Goal: Task Accomplishment & Management: Manage account settings

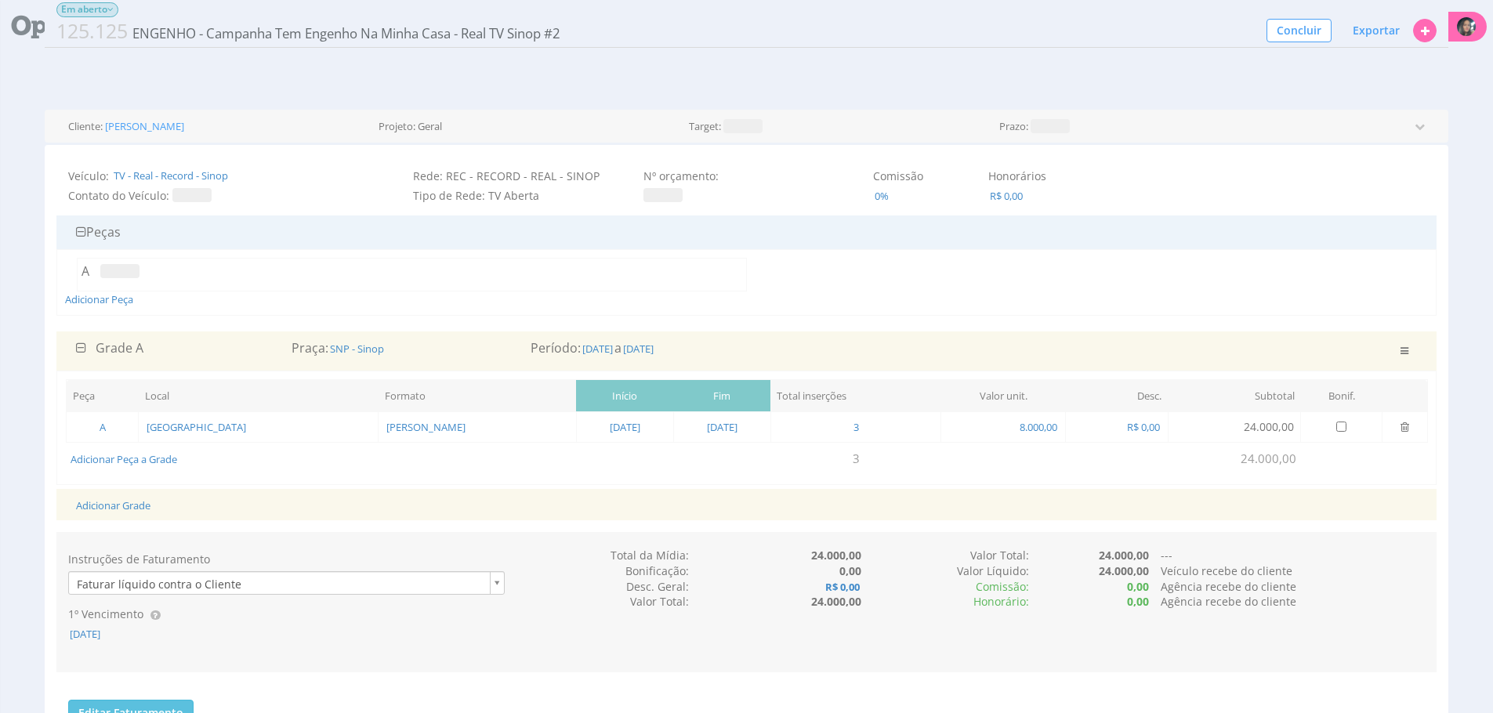
scroll to position [871, 0]
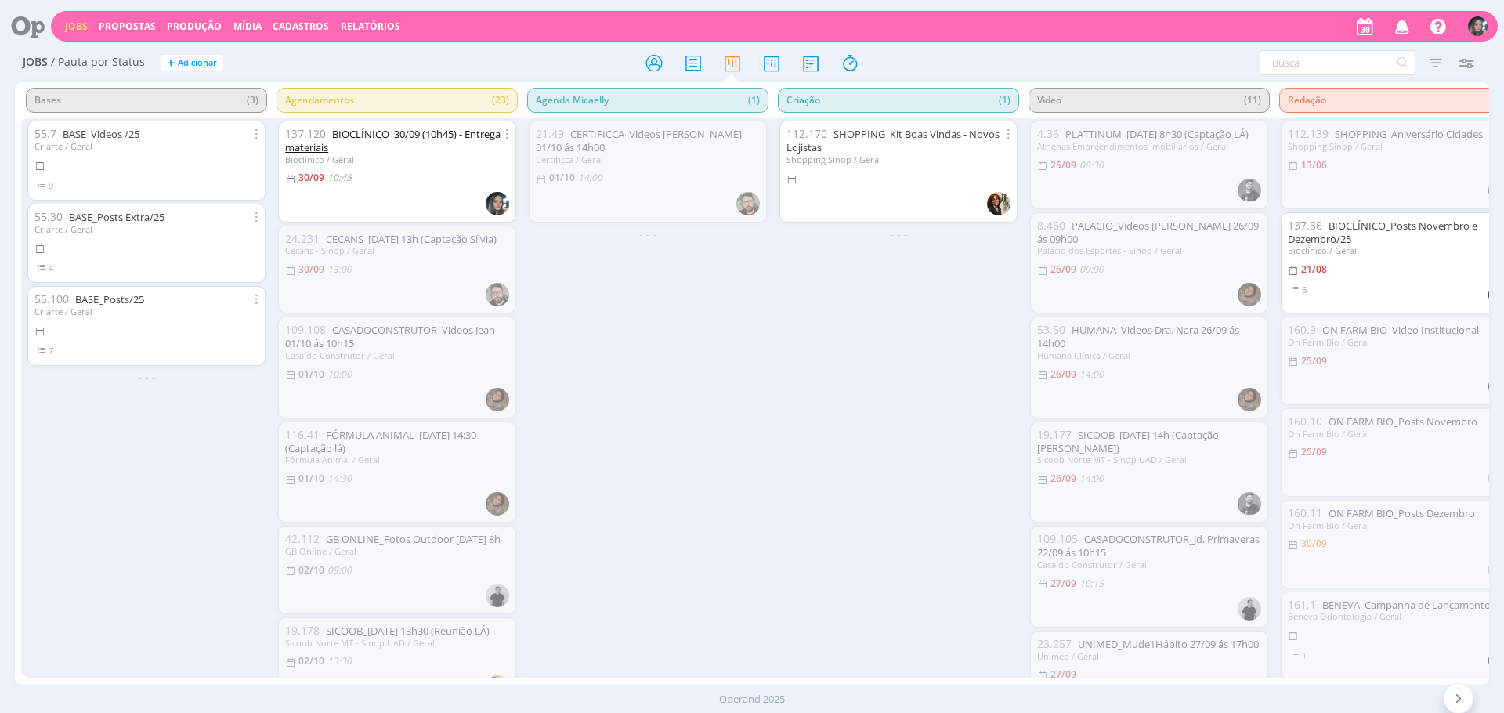
click at [480, 135] on link "BIOCLÍNICO_30/09 (10h45) - Entrega materiais" at bounding box center [392, 140] width 215 height 27
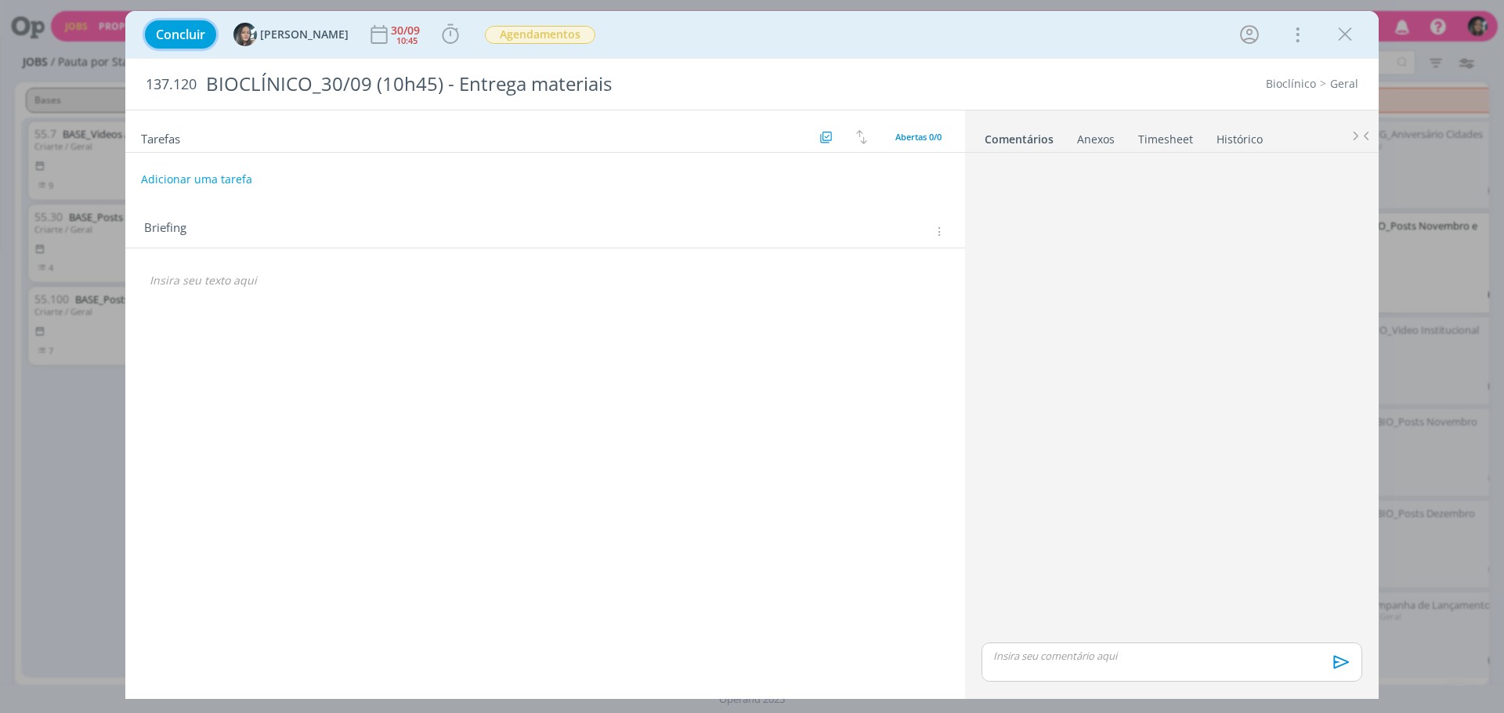
click at [179, 31] on span "Concluir" at bounding box center [180, 34] width 49 height 13
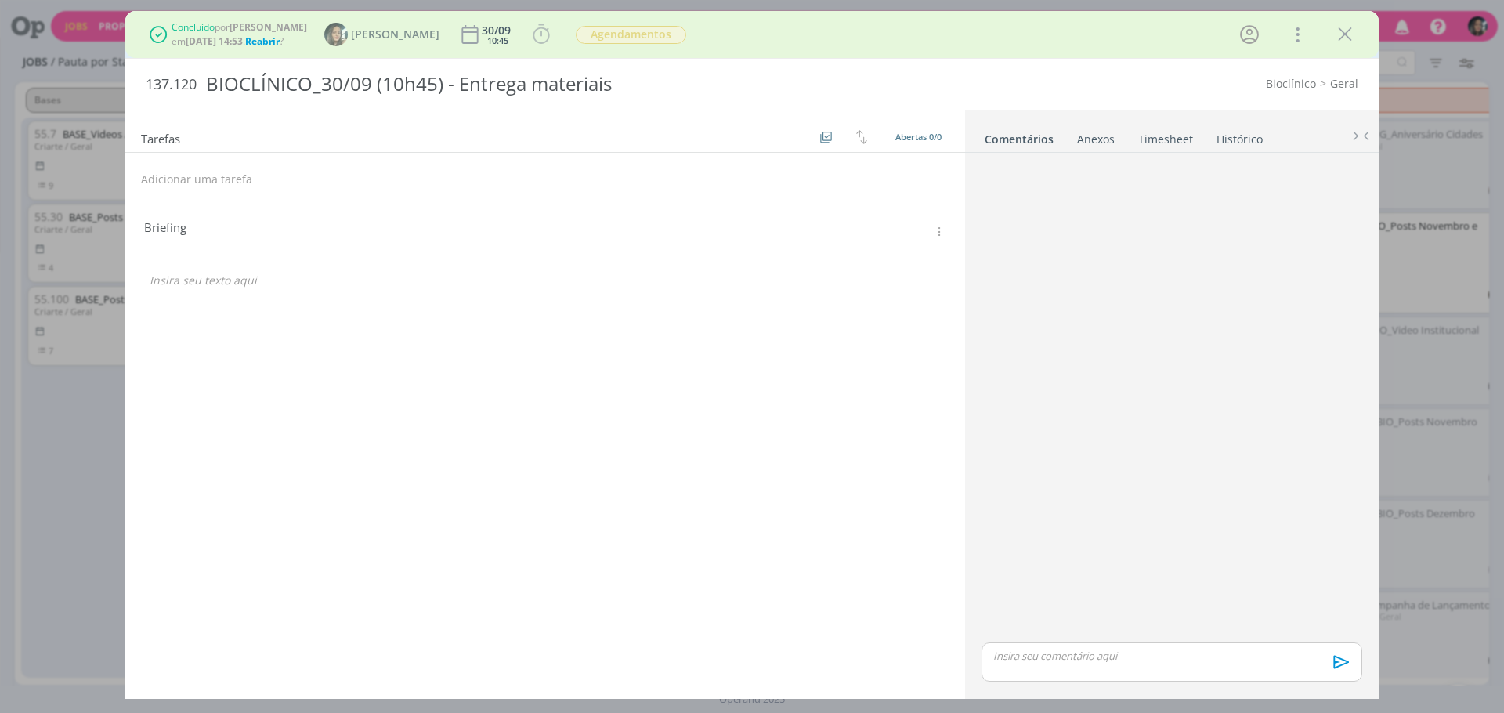
click at [1348, 40] on icon "dialog" at bounding box center [1345, 35] width 24 height 24
